Goal: Information Seeking & Learning: Learn about a topic

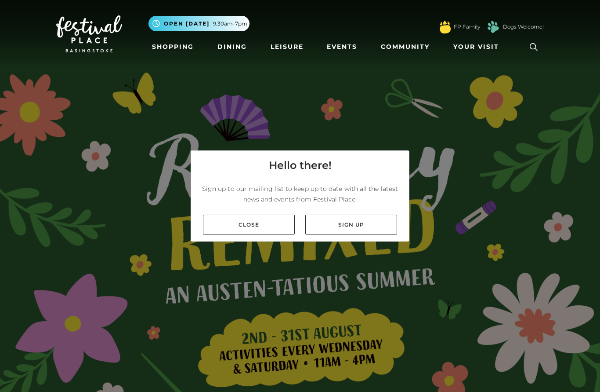
click at [231, 241] on div "Close Sign up" at bounding box center [300, 224] width 219 height 34
click at [228, 234] on link "Close" at bounding box center [249, 224] width 92 height 20
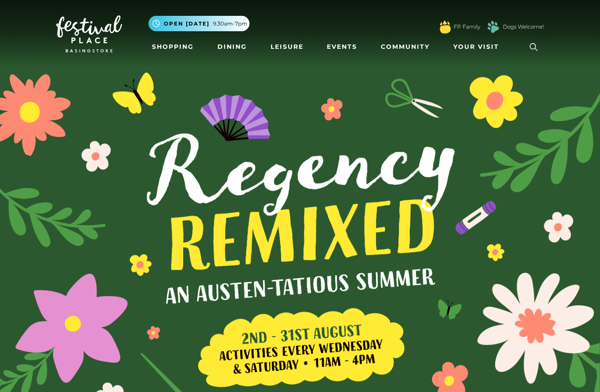
click at [170, 43] on link "Shopping" at bounding box center [173, 47] width 49 height 16
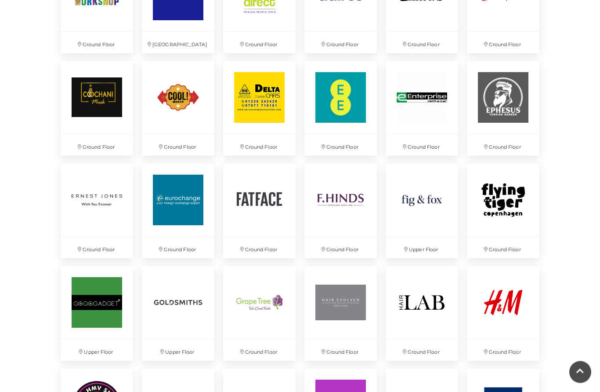
scroll to position [909, 0]
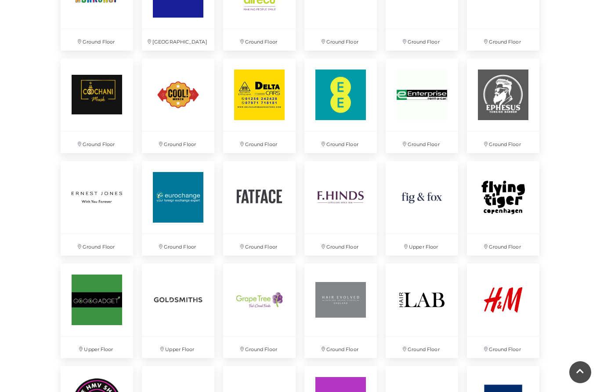
click at [502, 96] on img at bounding box center [503, 94] width 73 height 73
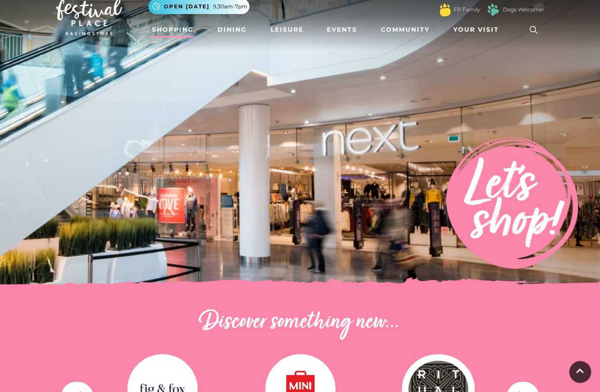
scroll to position [0, 0]
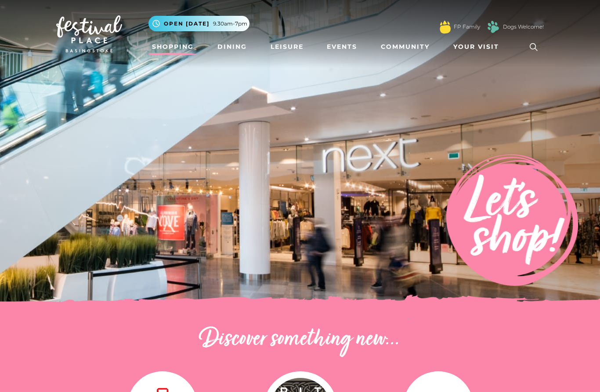
click at [229, 47] on link "Dining" at bounding box center [232, 47] width 36 height 16
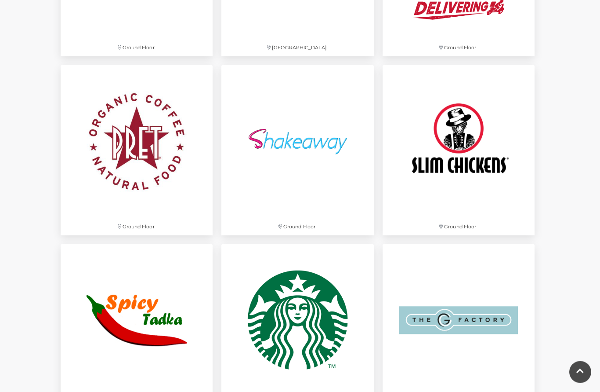
scroll to position [2483, 0]
click at [485, 154] on img at bounding box center [459, 141] width 152 height 152
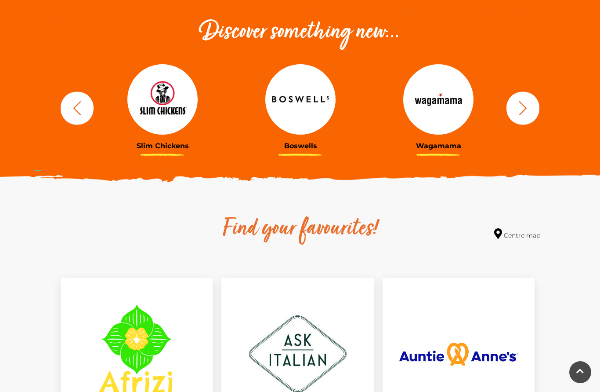
scroll to position [0, 0]
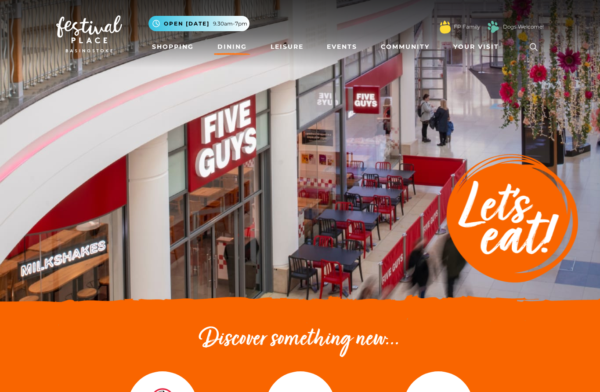
click at [284, 43] on link "Leisure" at bounding box center [287, 47] width 40 height 16
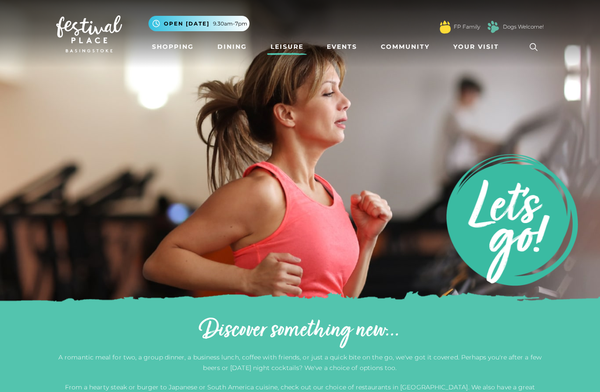
click at [343, 48] on link "Events" at bounding box center [342, 47] width 37 height 16
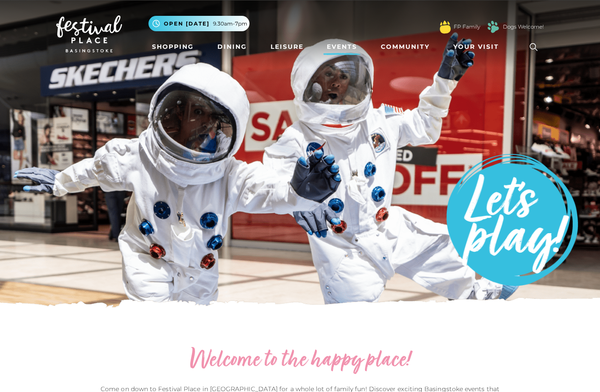
click at [234, 49] on link "Dining" at bounding box center [232, 47] width 36 height 16
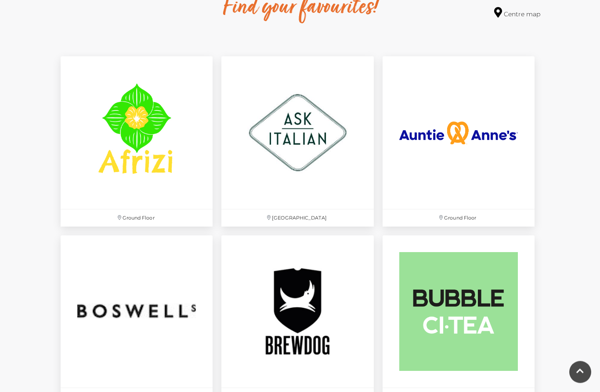
scroll to position [528, 0]
click at [125, 170] on img at bounding box center [137, 132] width 152 height 152
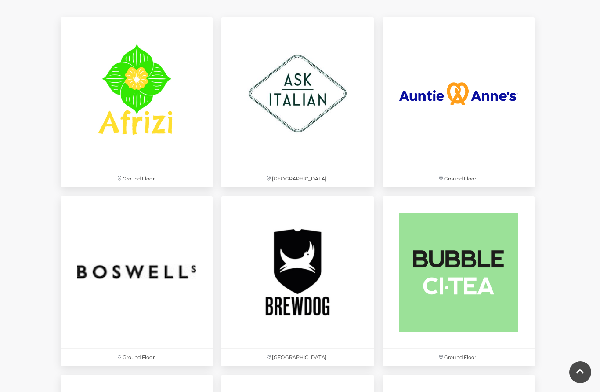
click at [431, 114] on img at bounding box center [459, 93] width 152 height 152
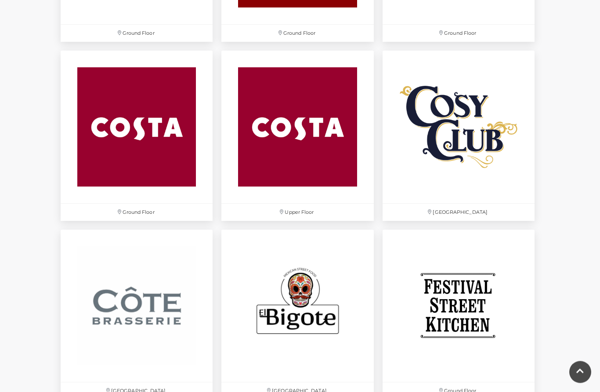
scroll to position [1248, 0]
click at [440, 149] on img at bounding box center [459, 127] width 152 height 152
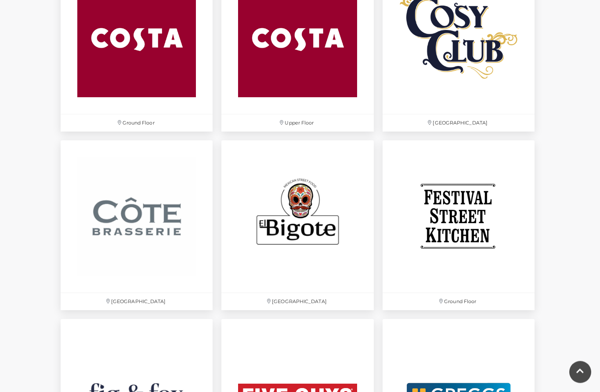
scroll to position [1337, 0]
click at [273, 236] on img at bounding box center [298, 216] width 152 height 152
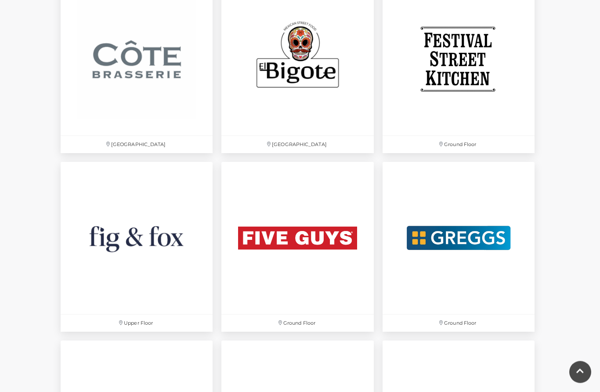
scroll to position [1498, 0]
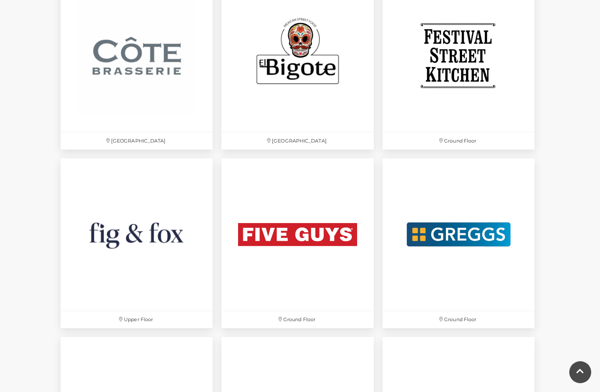
click at [261, 240] on img at bounding box center [298, 234] width 152 height 152
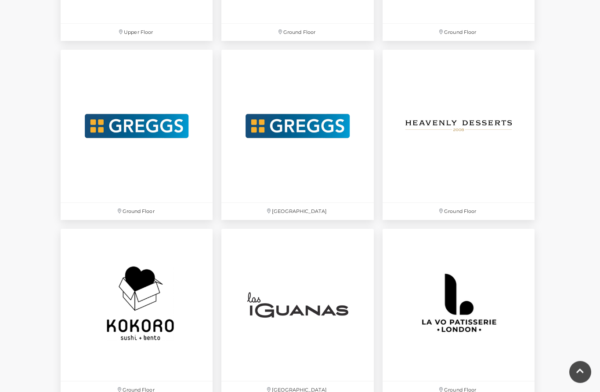
scroll to position [1785, 0]
click at [492, 141] on img at bounding box center [459, 126] width 152 height 152
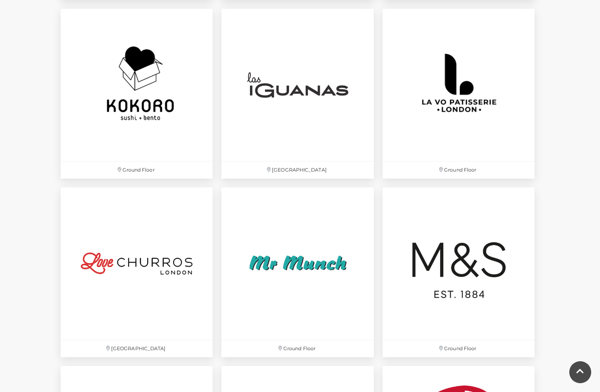
scroll to position [2004, 0]
click at [295, 91] on img at bounding box center [298, 85] width 152 height 152
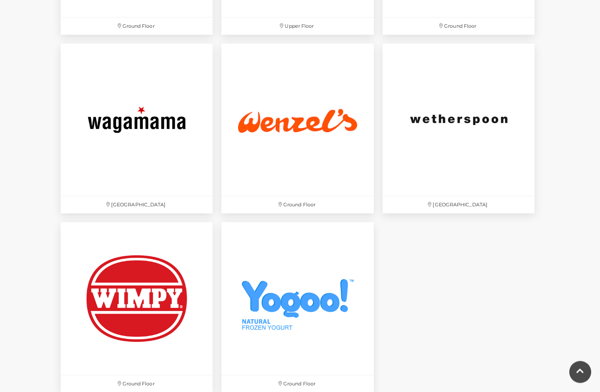
scroll to position [2862, 0]
click at [111, 309] on img at bounding box center [137, 298] width 152 height 152
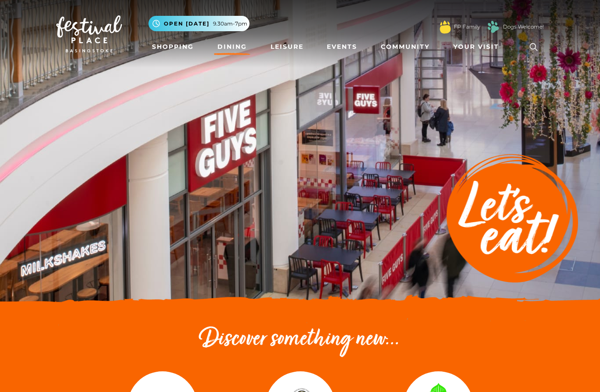
click at [173, 49] on link "Shopping" at bounding box center [173, 47] width 49 height 16
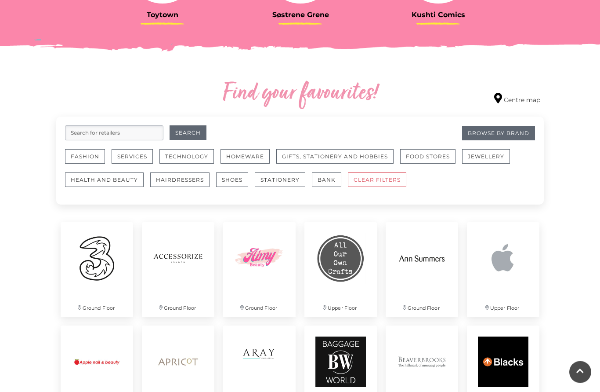
scroll to position [438, 0]
click at [178, 179] on button "Hairdressers" at bounding box center [179, 179] width 59 height 15
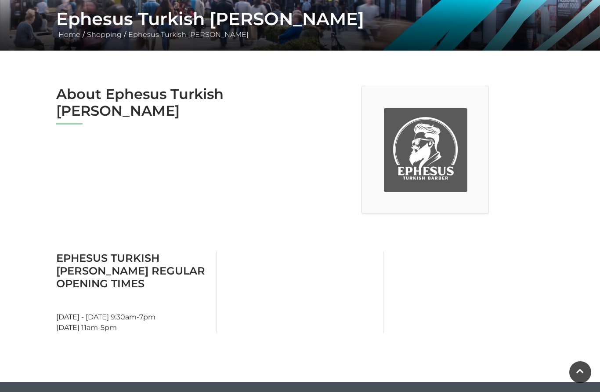
scroll to position [140, 0]
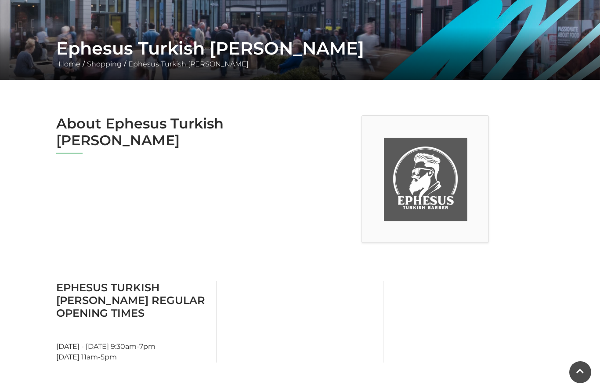
click at [454, 183] on img at bounding box center [426, 180] width 84 height 84
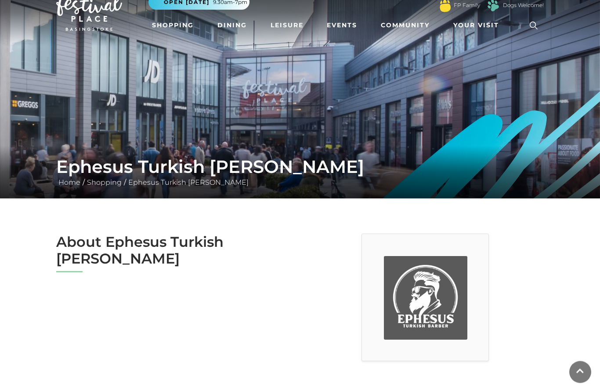
scroll to position [0, 0]
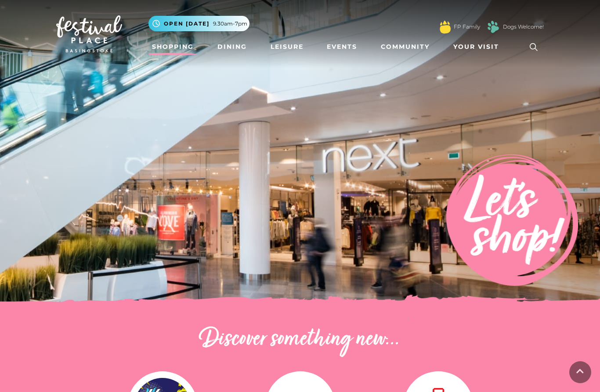
scroll to position [477, 0]
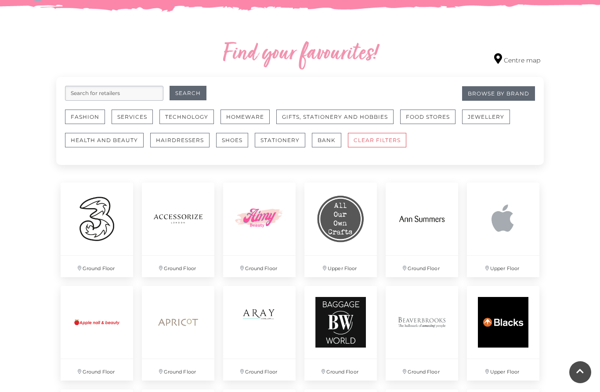
click at [82, 115] on button "Fashion" at bounding box center [85, 116] width 40 height 15
